Goal: Transaction & Acquisition: Purchase product/service

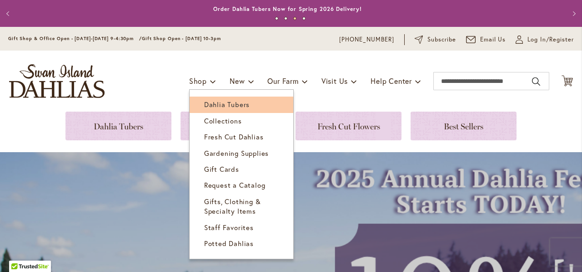
click at [208, 103] on span "Dahlia Tubers" at bounding box center [226, 104] width 45 height 9
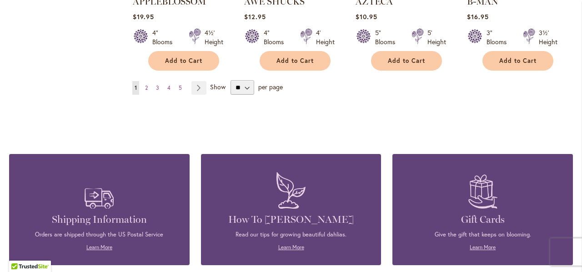
scroll to position [922, 0]
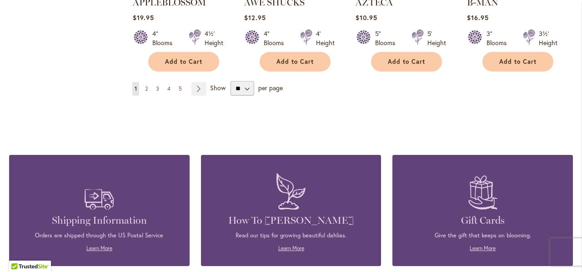
click at [156, 85] on span "3" at bounding box center [157, 88] width 3 height 7
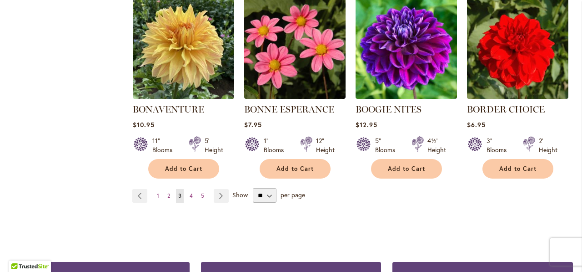
scroll to position [803, 0]
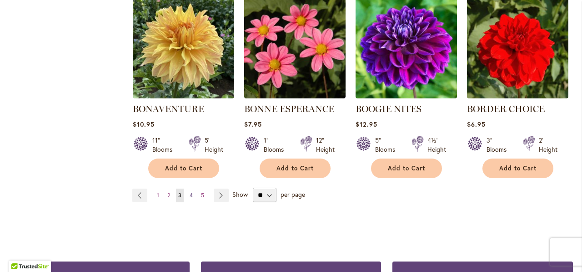
click at [191, 197] on span "4" at bounding box center [191, 194] width 3 height 7
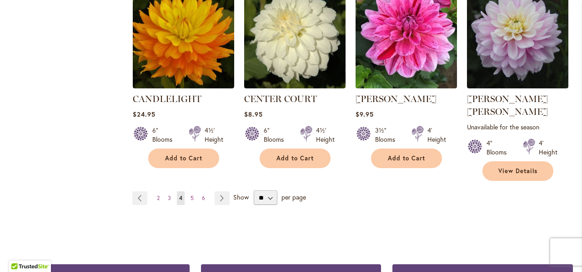
scroll to position [825, 0]
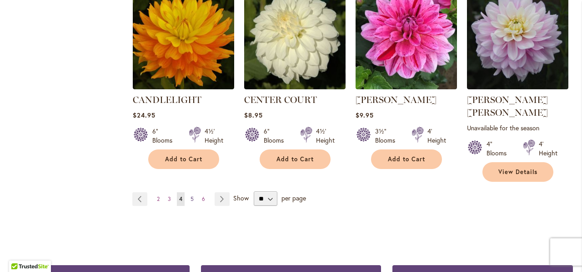
click at [189, 192] on link "Page 5" at bounding box center [192, 199] width 8 height 14
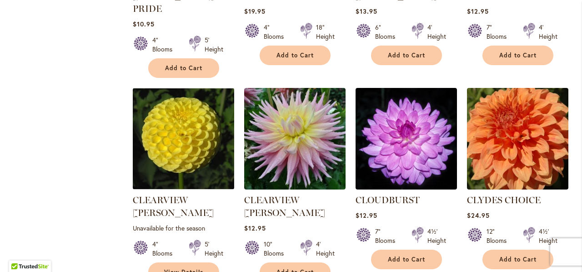
scroll to position [740, 0]
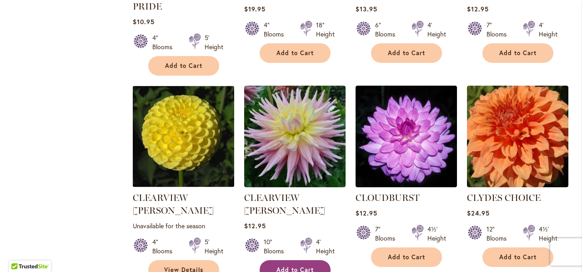
click at [292, 266] on span "Add to Cart" at bounding box center [295, 270] width 37 height 8
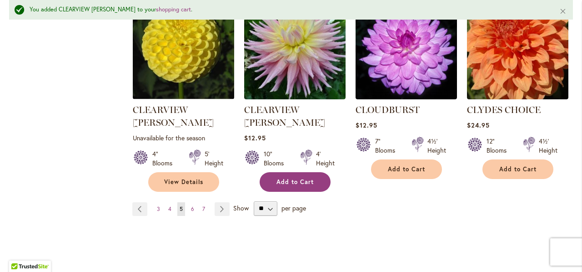
scroll to position [852, 0]
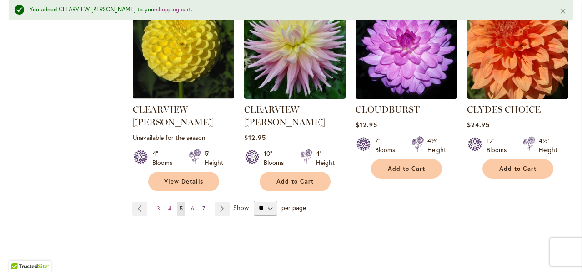
click at [202, 205] on span "7" at bounding box center [203, 208] width 3 height 7
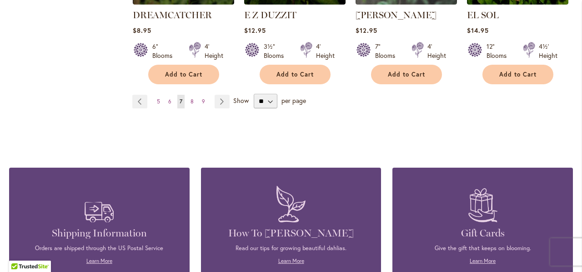
scroll to position [927, 0]
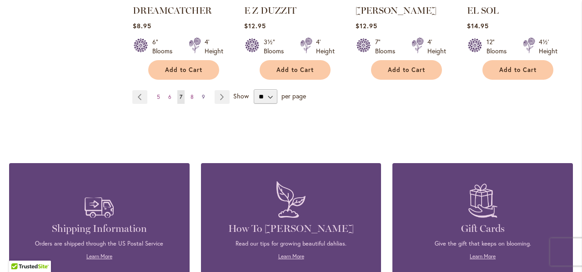
click at [203, 93] on span "9" at bounding box center [203, 96] width 3 height 7
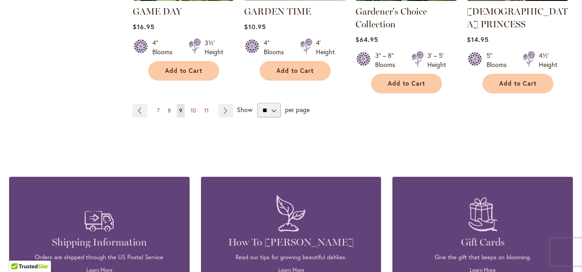
scroll to position [937, 0]
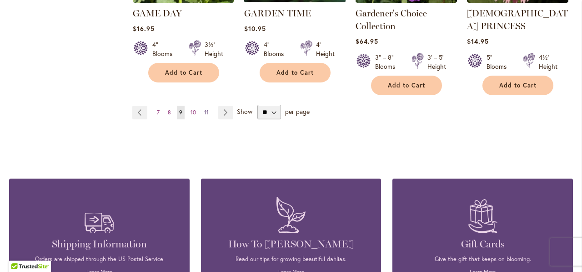
click at [205, 109] on span "11" at bounding box center [206, 112] width 5 height 7
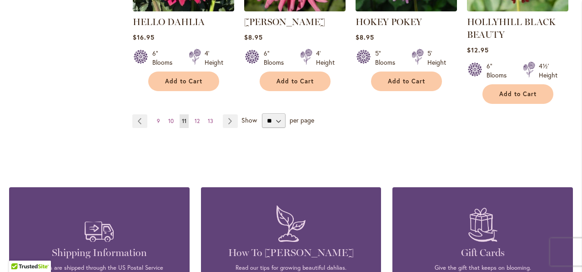
scroll to position [925, 0]
click at [211, 121] on span "13" at bounding box center [210, 120] width 5 height 7
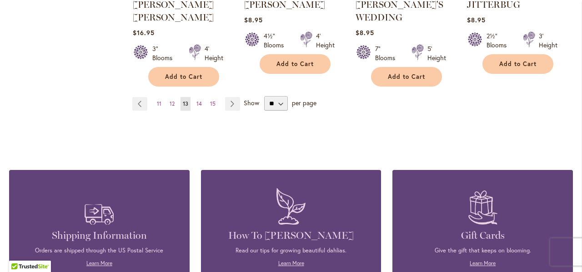
scroll to position [945, 0]
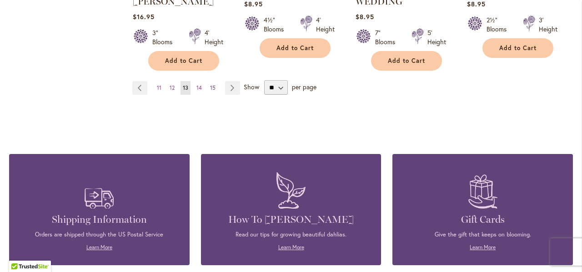
click at [212, 84] on span "15" at bounding box center [212, 87] width 5 height 7
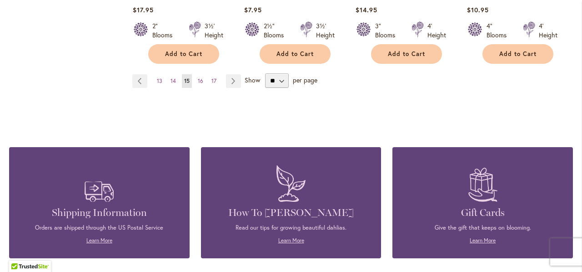
scroll to position [946, 0]
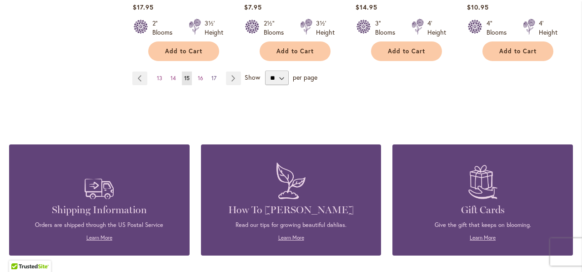
click at [211, 75] on span "17" at bounding box center [213, 78] width 5 height 7
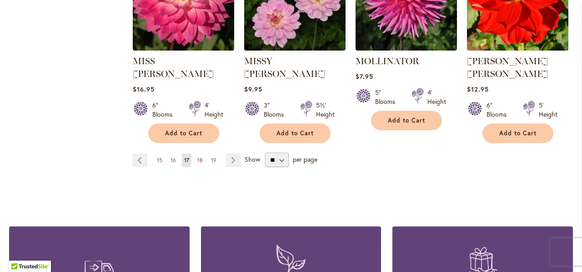
scroll to position [851, 0]
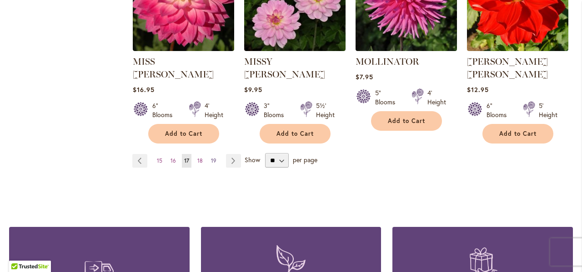
click at [212, 157] on span "19" at bounding box center [213, 160] width 5 height 7
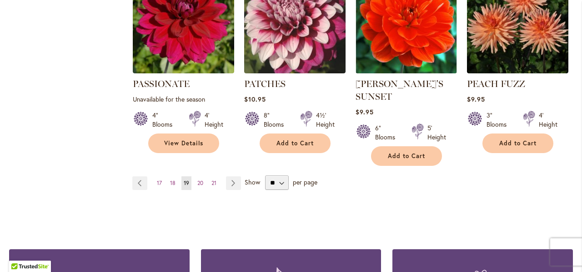
scroll to position [841, 0]
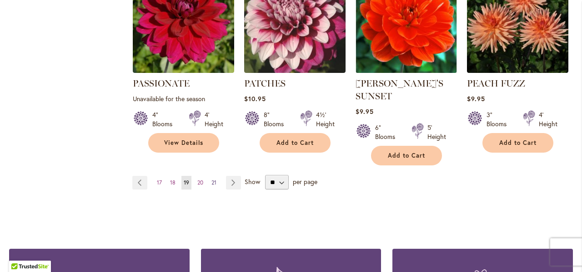
click at [215, 179] on span "21" at bounding box center [213, 182] width 5 height 7
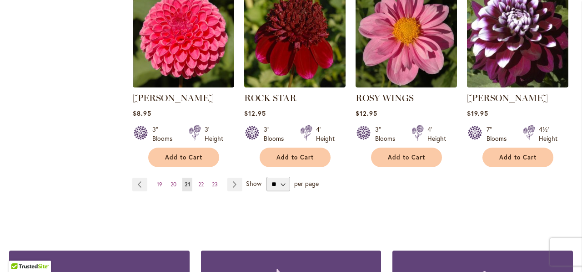
scroll to position [828, 0]
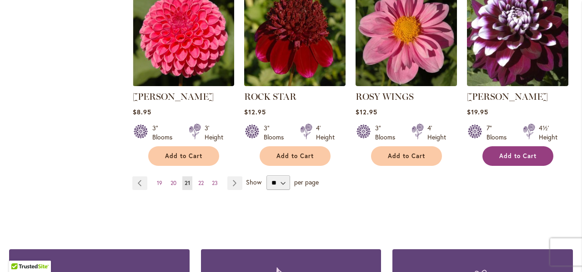
click at [522, 152] on span "Add to Cart" at bounding box center [517, 156] width 37 height 8
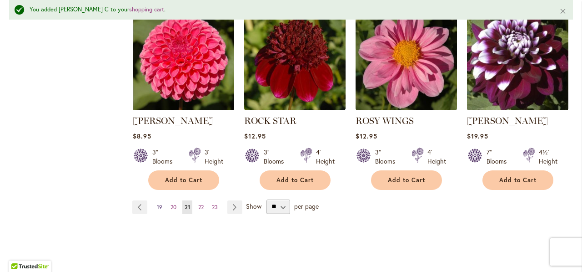
click at [157, 206] on span "19" at bounding box center [159, 206] width 5 height 7
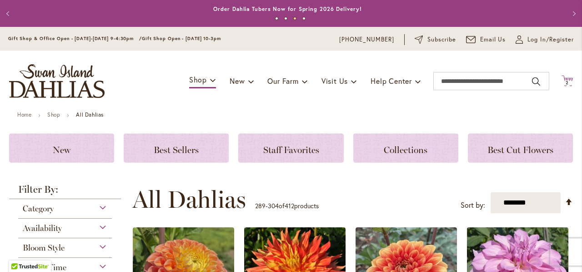
click at [563, 81] on span "2 2 items" at bounding box center [567, 83] width 9 height 5
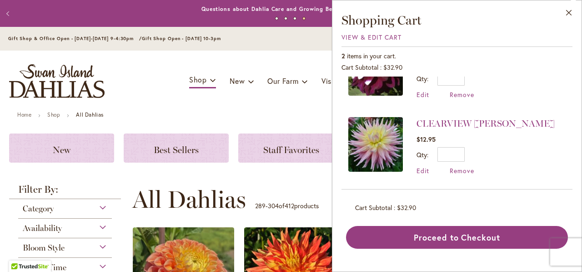
scroll to position [44, 0]
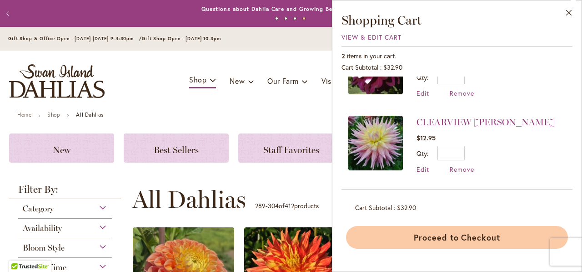
click at [448, 230] on button "Proceed to Checkout" at bounding box center [457, 237] width 222 height 23
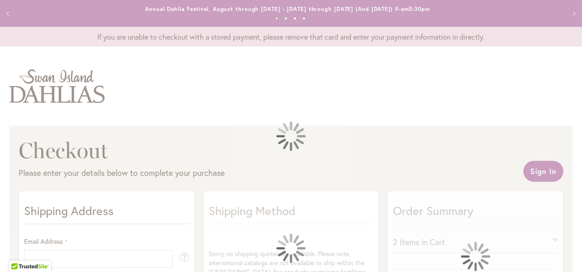
select select "**"
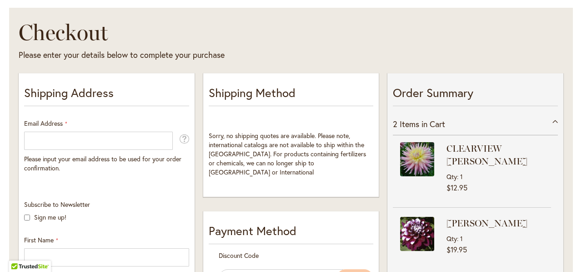
scroll to position [118, 0]
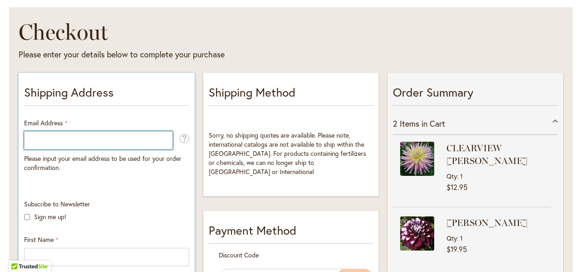
click at [25, 136] on input "Email Address" at bounding box center [98, 140] width 149 height 18
type input "**********"
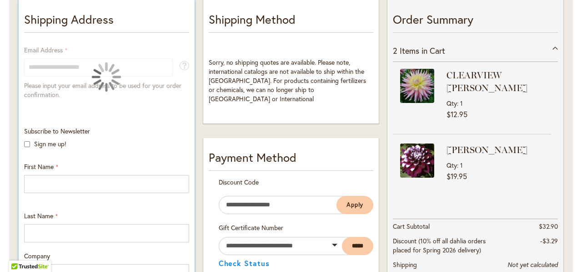
scroll to position [191, 0]
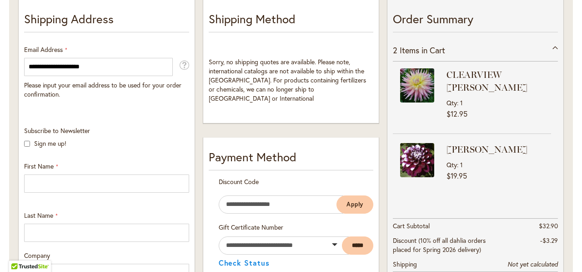
click at [0, 271] on div at bounding box center [0, 272] width 0 height 0
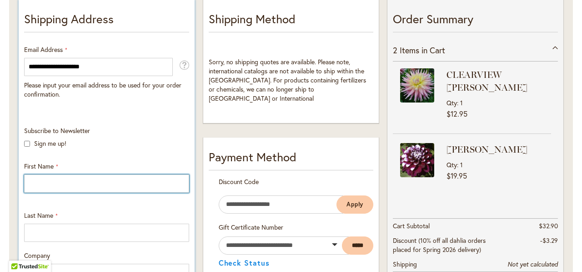
click at [29, 183] on input "First Name" at bounding box center [106, 183] width 165 height 18
type input "*********"
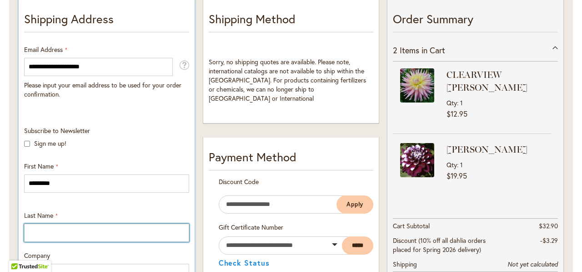
type input "******"
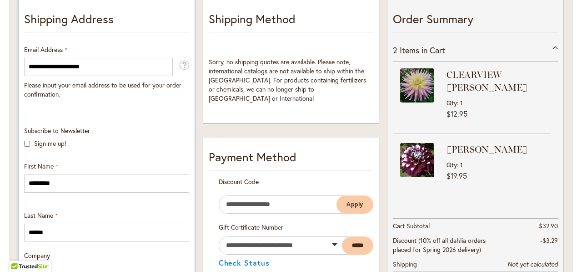
type input "**********"
select select "**"
type input "*********"
type input "**********"
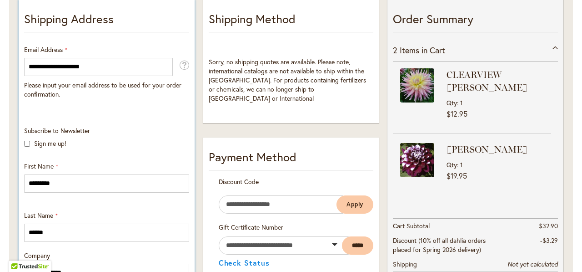
type input "**********"
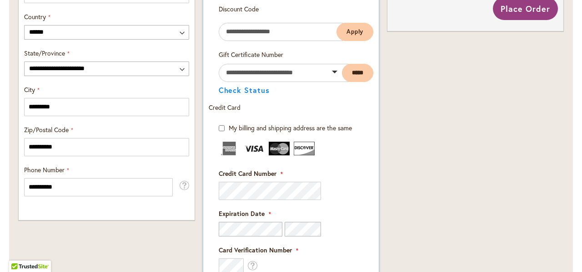
scroll to position [543, 0]
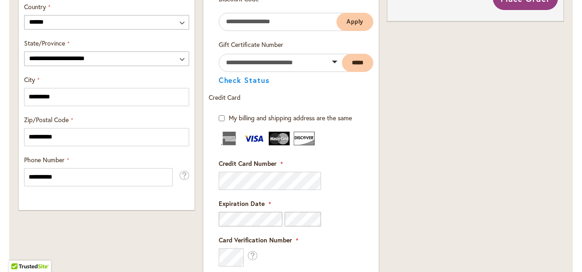
click at [523, 172] on div "Order Summary 2 Items in Cart CLEARVIEW JONAS Qty 1 $12.95" at bounding box center [475, 68] width 184 height 846
click at [462, 174] on div "Order Summary 2 Items in Cart CLEARVIEW JONAS Qty 1 $12.95" at bounding box center [475, 68] width 184 height 846
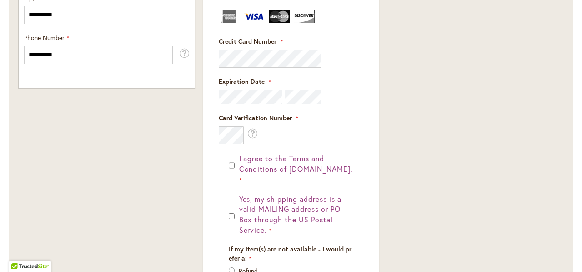
scroll to position [678, 0]
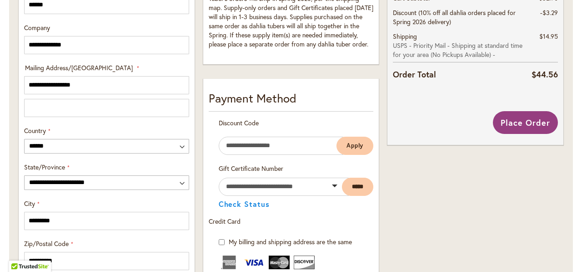
scroll to position [422, 0]
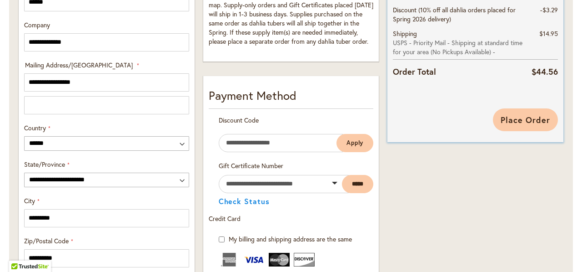
click at [530, 114] on span "Place Order" at bounding box center [526, 119] width 50 height 11
